Goal: Task Accomplishment & Management: Use online tool/utility

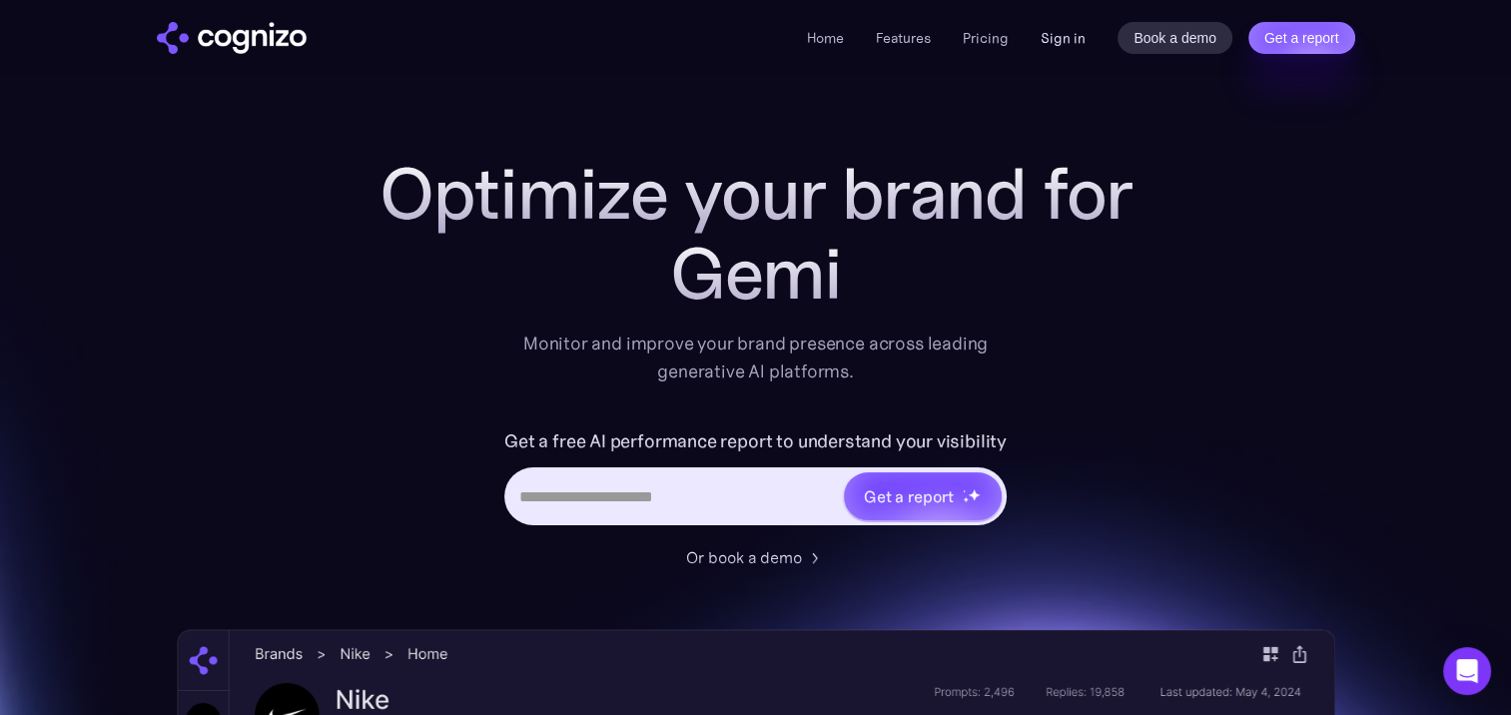
click at [1061, 35] on link "Sign in" at bounding box center [1063, 38] width 45 height 24
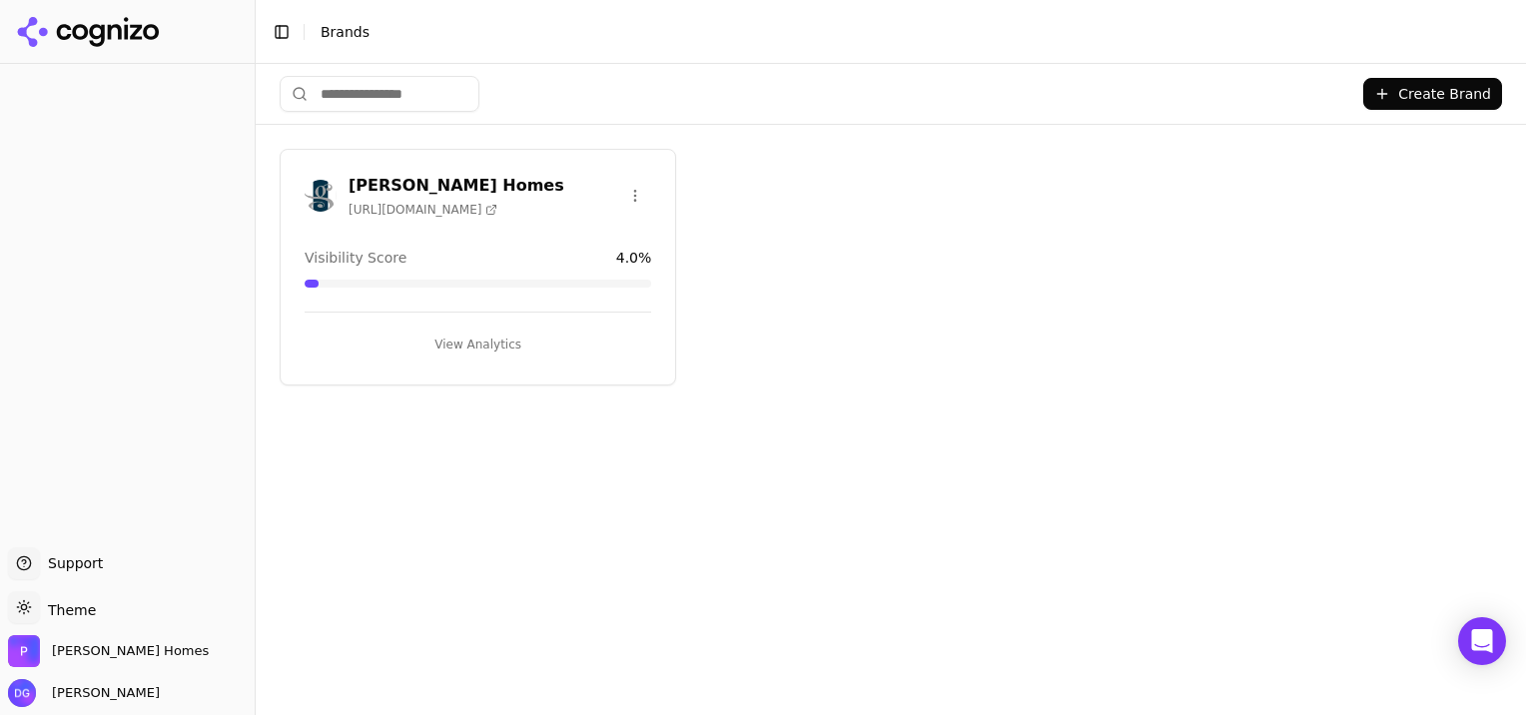
click at [465, 334] on button "View Analytics" at bounding box center [478, 345] width 347 height 32
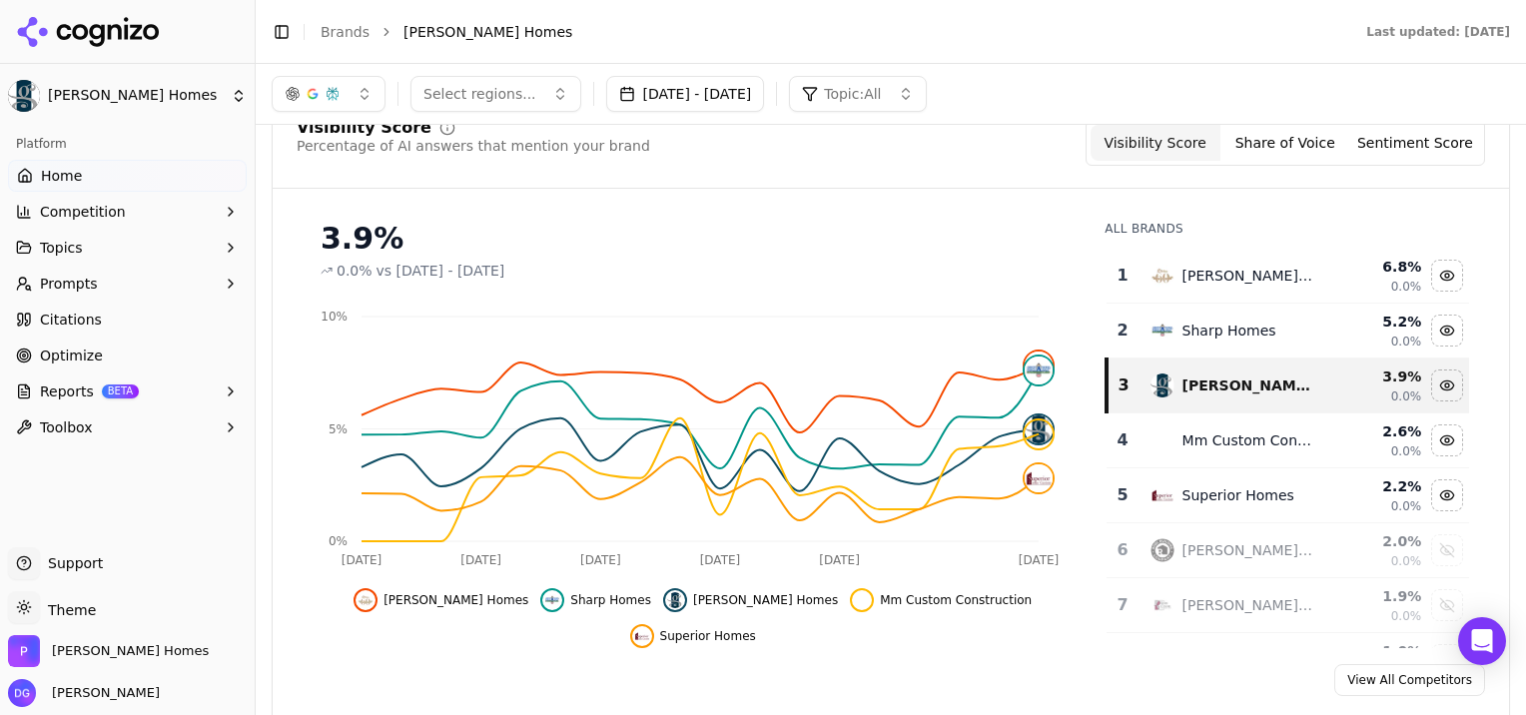
scroll to position [153, 0]
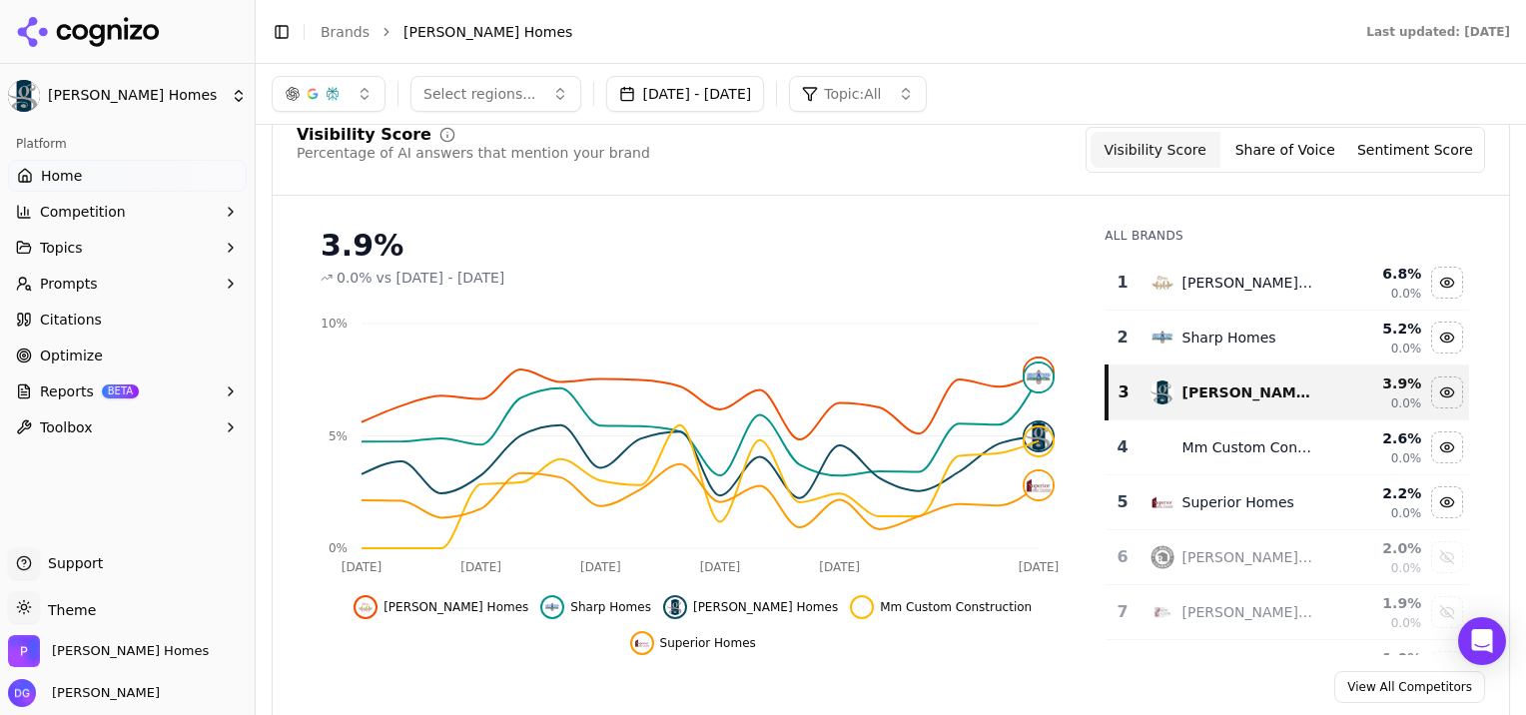
click at [1410, 160] on button "Sentiment Score" at bounding box center [1415, 150] width 130 height 36
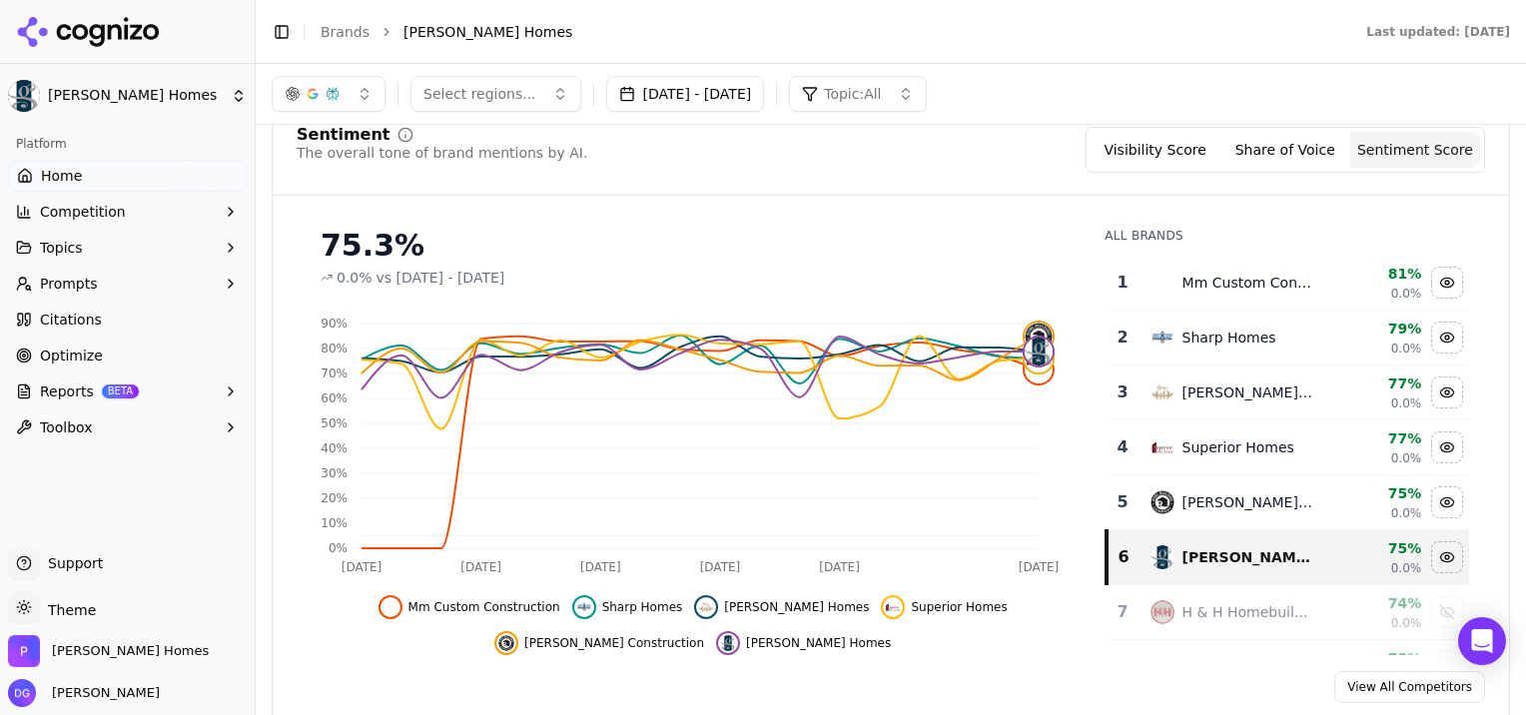
click at [1285, 152] on button "Share of Voice" at bounding box center [1285, 150] width 130 height 36
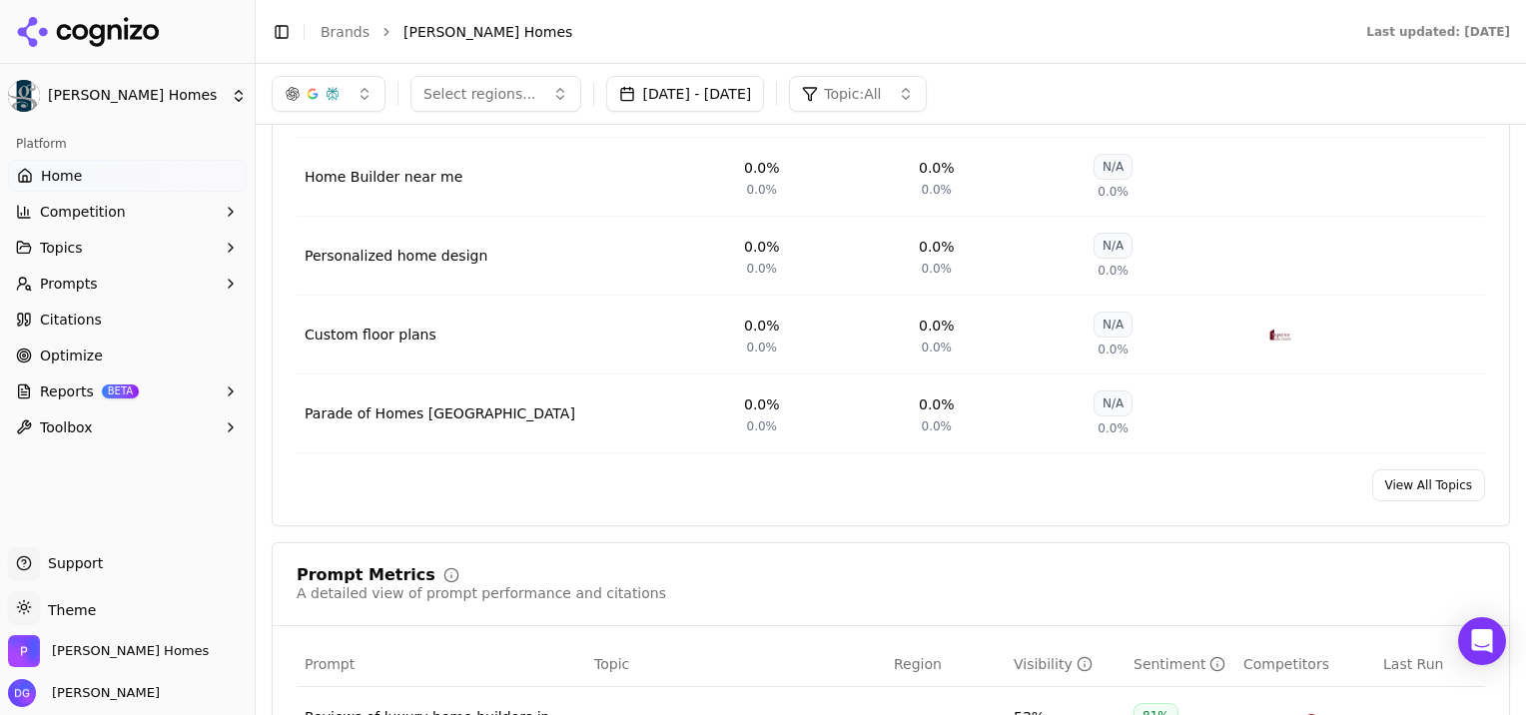
scroll to position [301, 0]
